Goal: Task Accomplishment & Management: Use online tool/utility

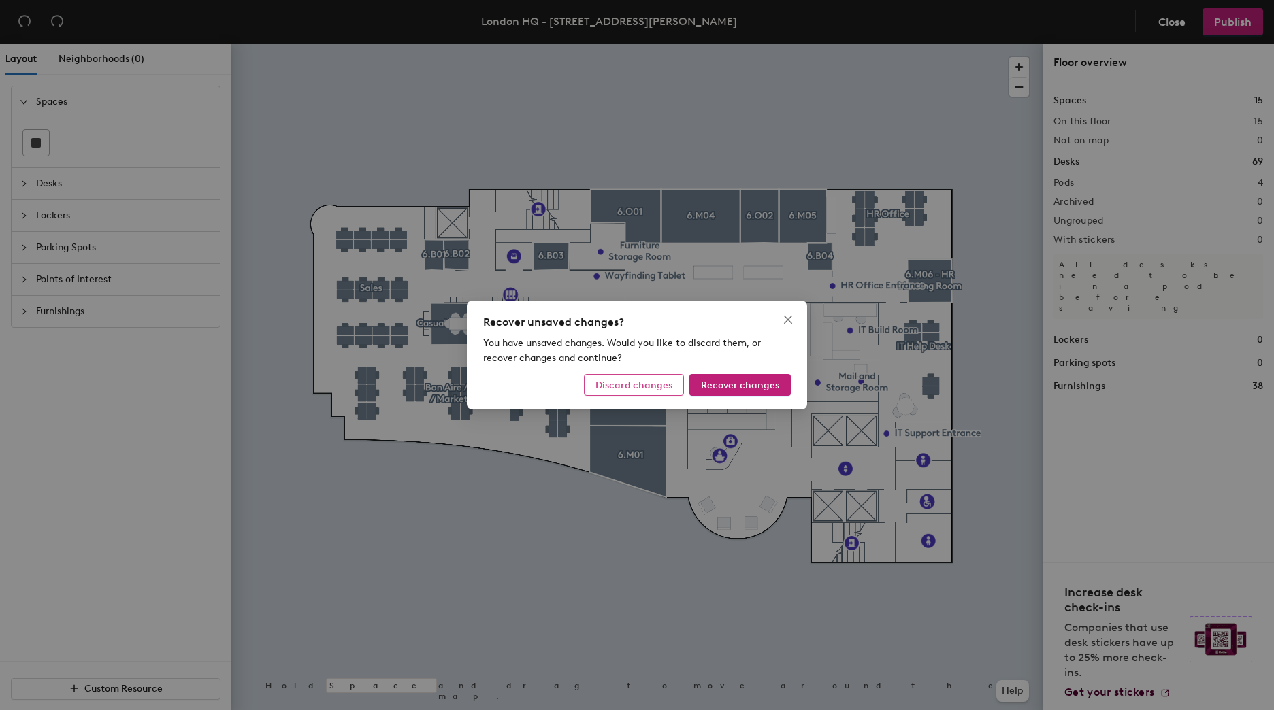
click at [614, 386] on span "Discard changes" at bounding box center [633, 386] width 77 height 12
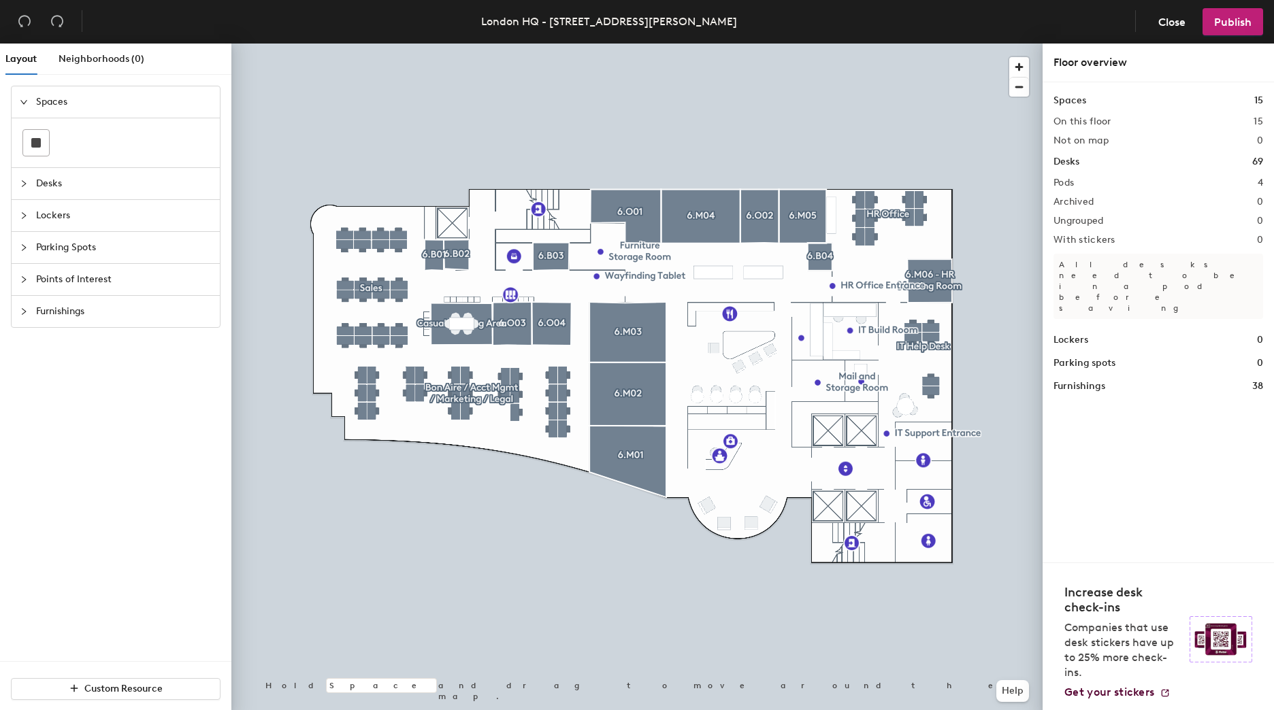
click at [25, 181] on icon "collapsed" at bounding box center [24, 184] width 8 height 8
